Goal: Navigation & Orientation: Find specific page/section

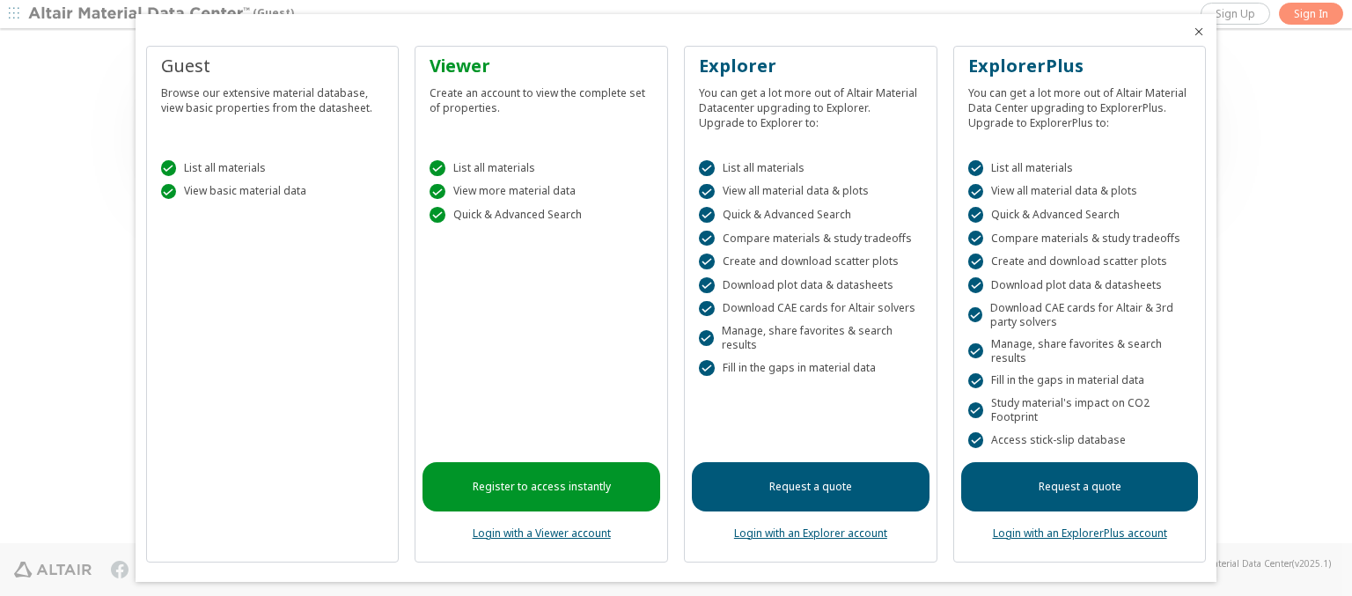
click at [1191, 32] on icon "Close" at bounding box center [1198, 32] width 14 height 14
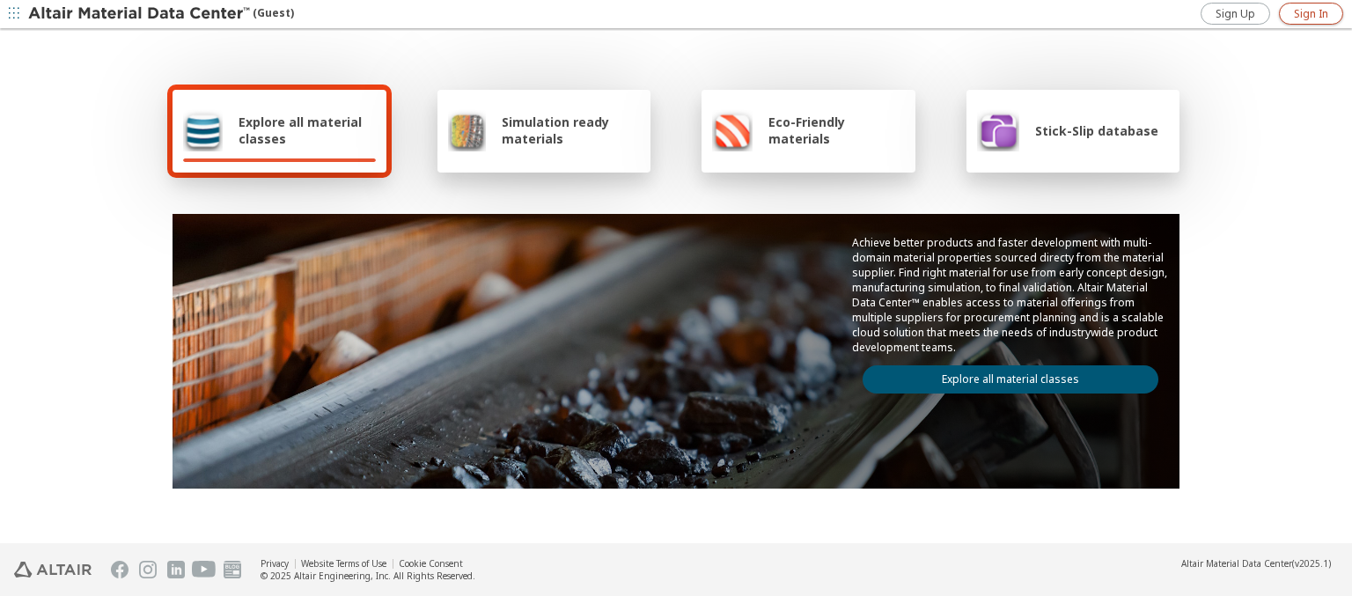
click at [1310, 13] on span "Sign In" at bounding box center [1311, 14] width 34 height 14
click at [140, 14] on img at bounding box center [140, 14] width 224 height 18
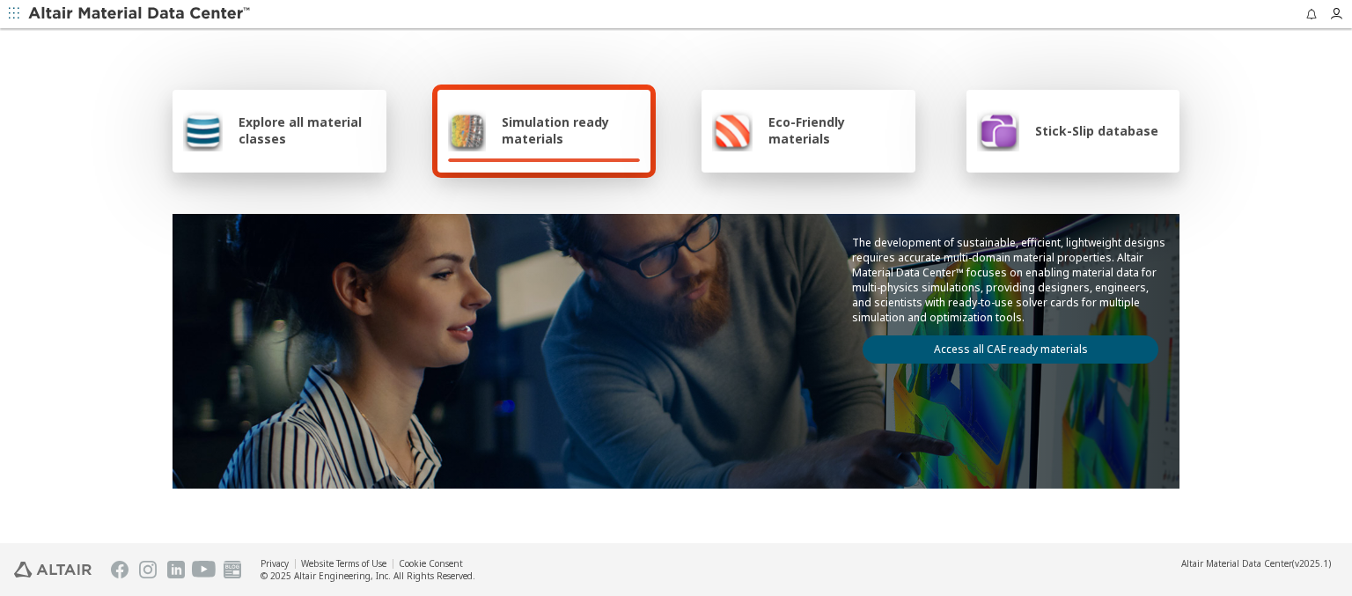
click at [140, 14] on img at bounding box center [140, 14] width 224 height 18
click at [321, 124] on span "Explore all material classes" at bounding box center [306, 130] width 137 height 33
